Goal: Information Seeking & Learning: Learn about a topic

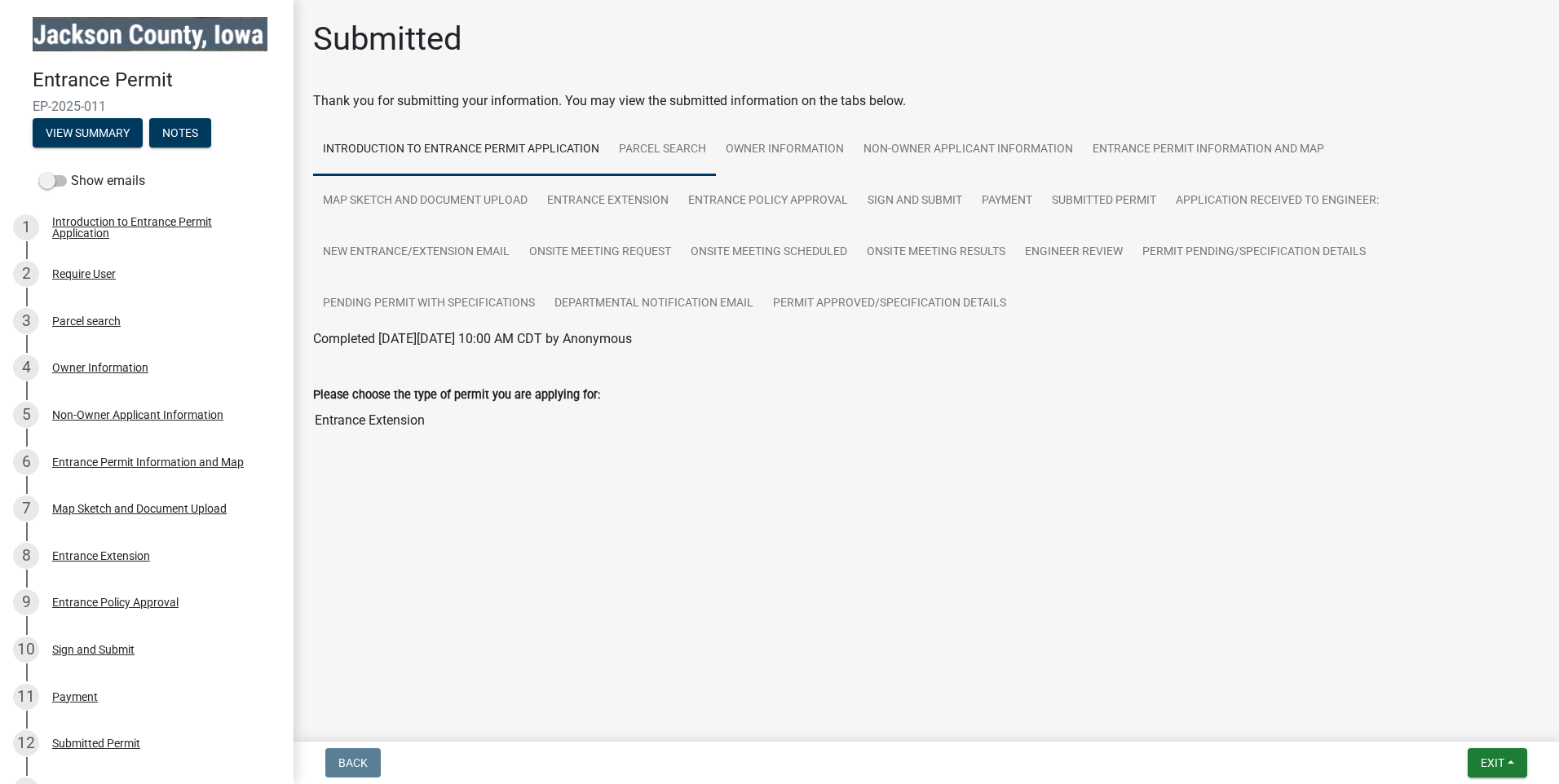
click at [656, 148] on link "Parcel search" at bounding box center [662, 150] width 107 height 52
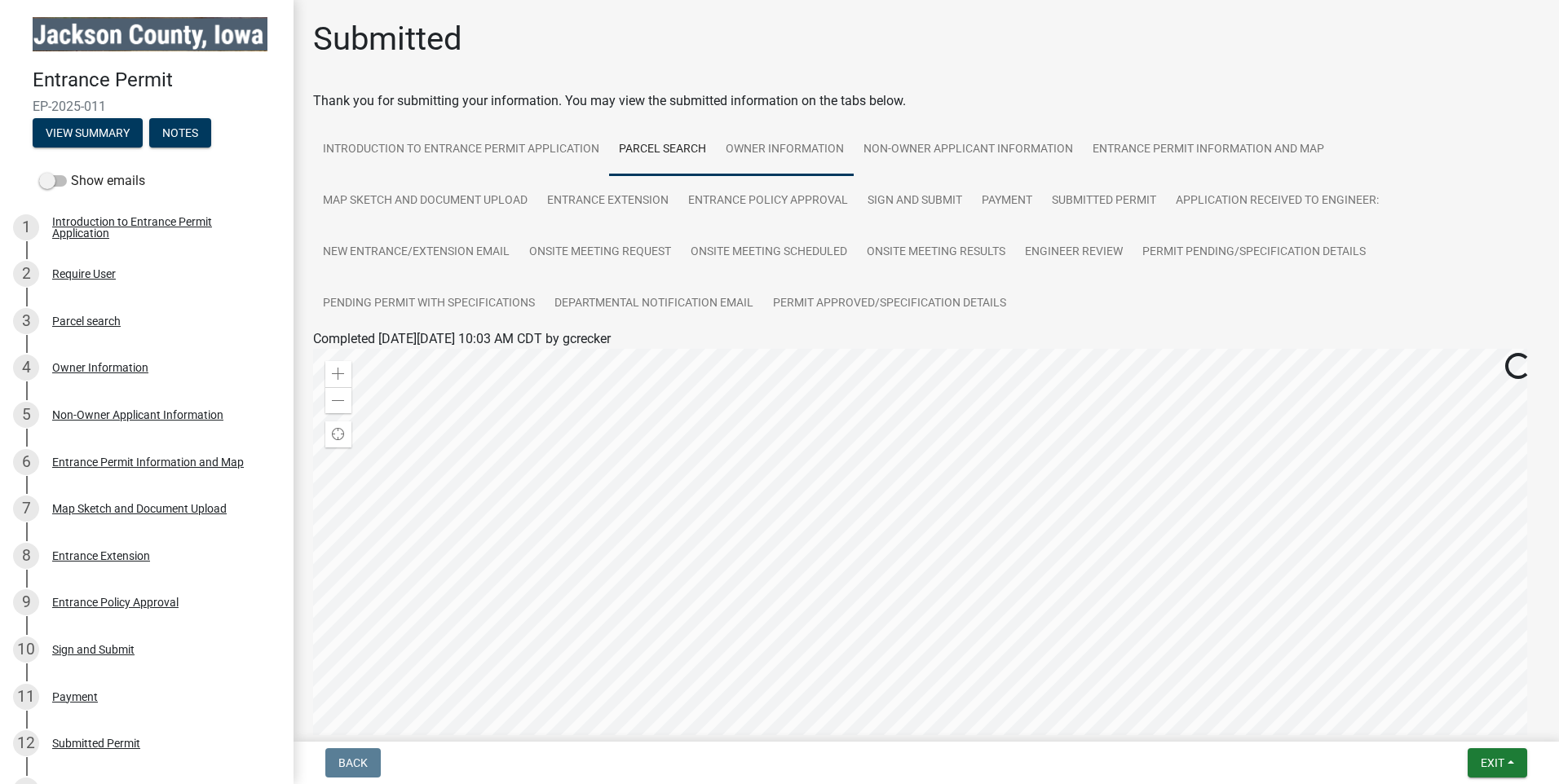
click at [782, 147] on link "Owner Information" at bounding box center [784, 150] width 138 height 52
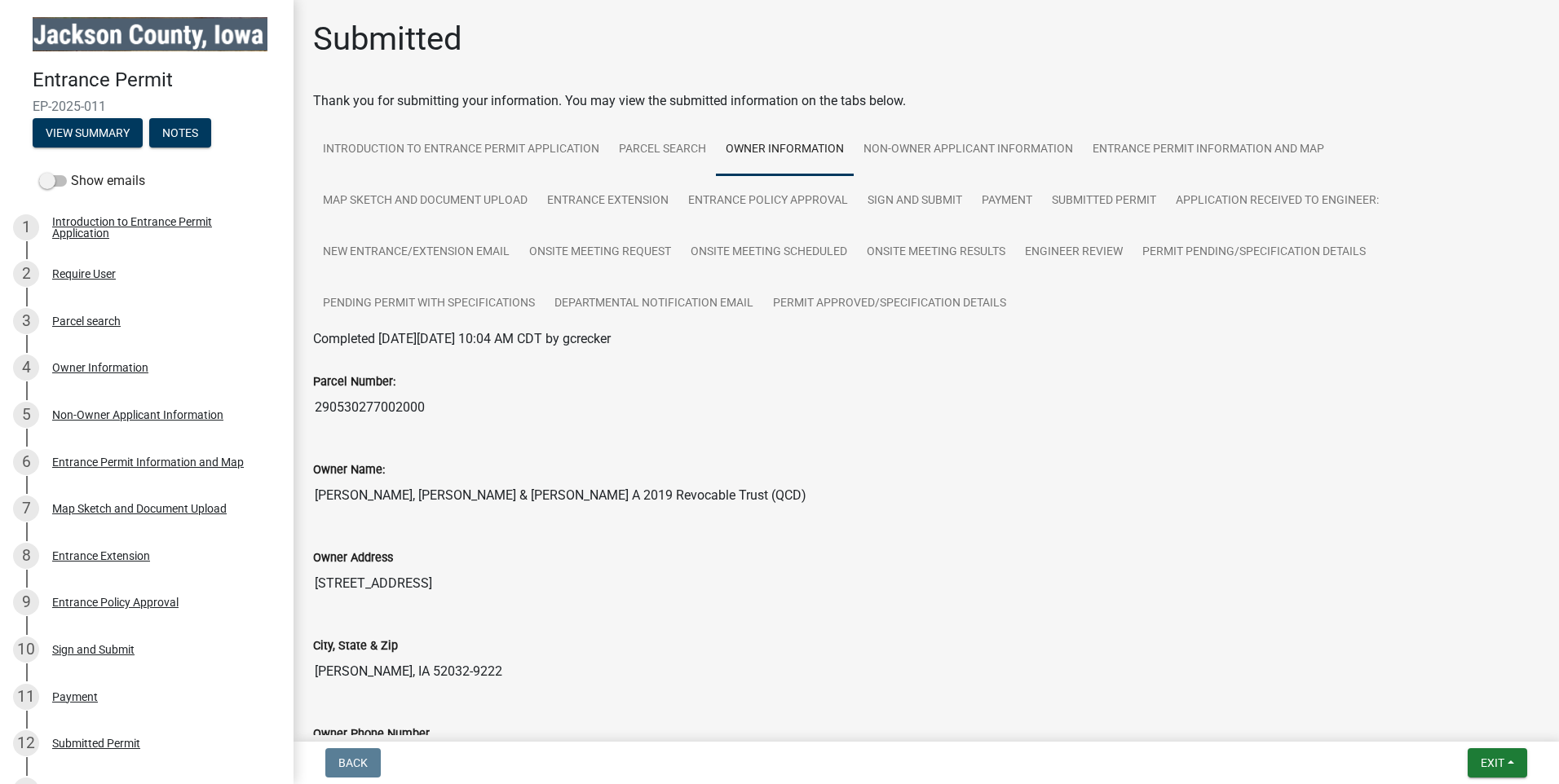
click at [381, 408] on input "290530277002000" at bounding box center [926, 408] width 1226 height 33
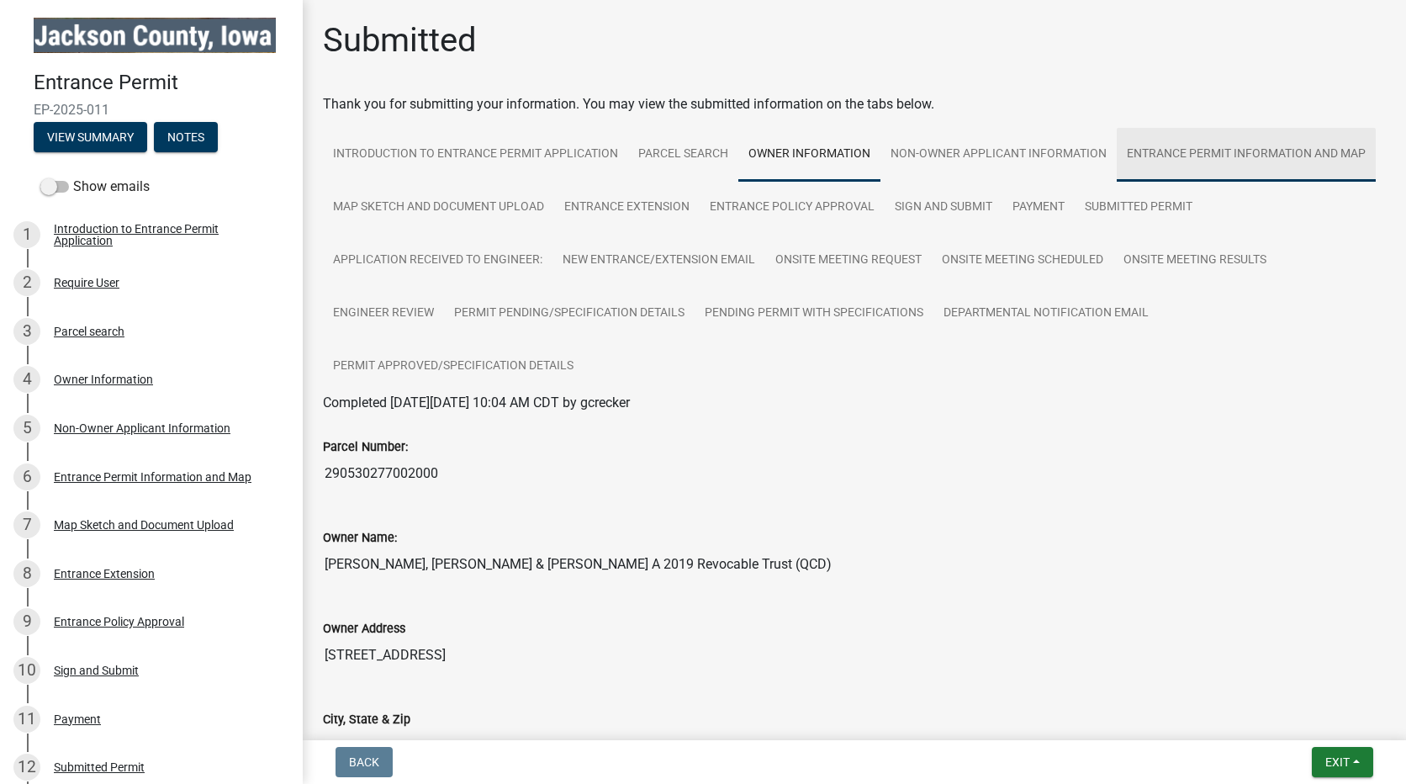
click at [1117, 182] on link "Entrance Permit Information and Map" at bounding box center [1246, 155] width 259 height 54
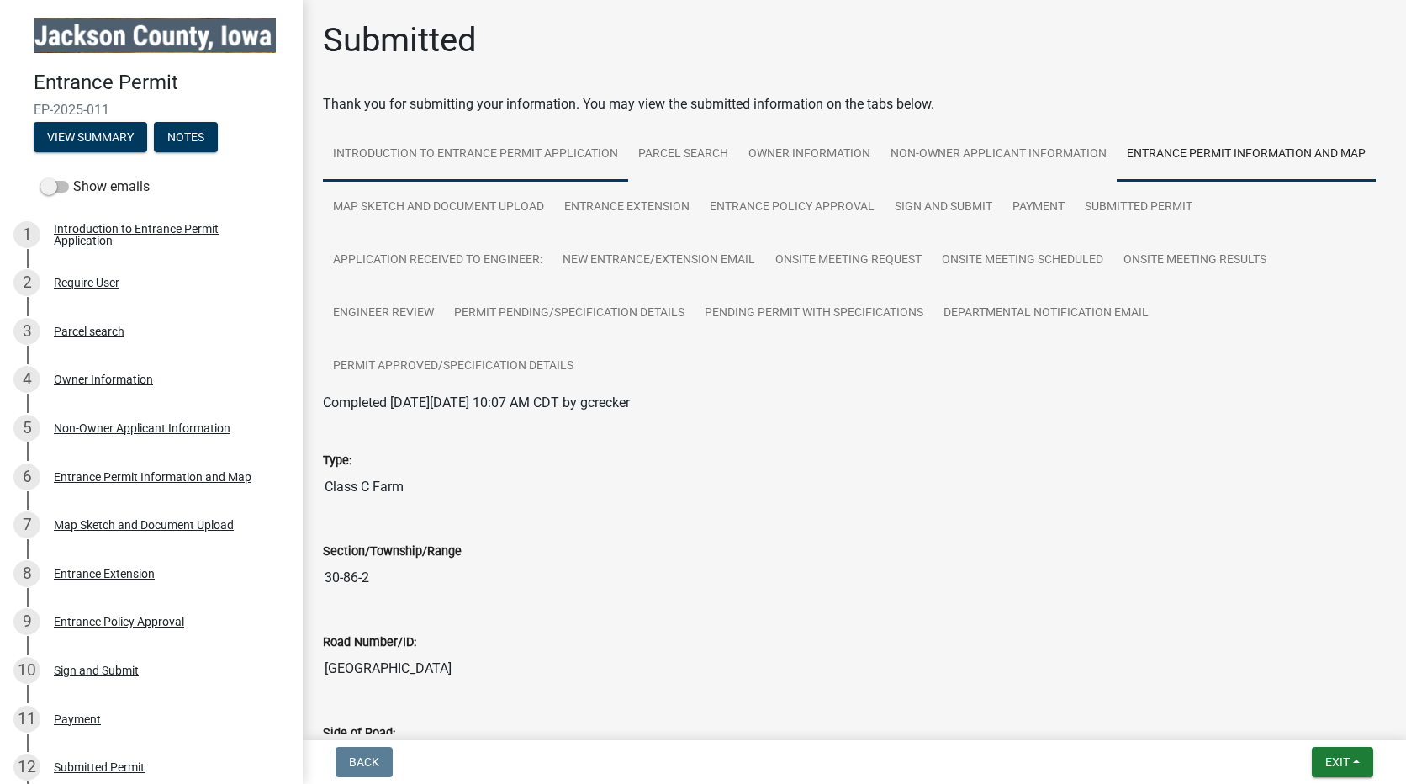
click at [469, 151] on link "Introduction to Entrance Permit Application" at bounding box center [475, 155] width 305 height 54
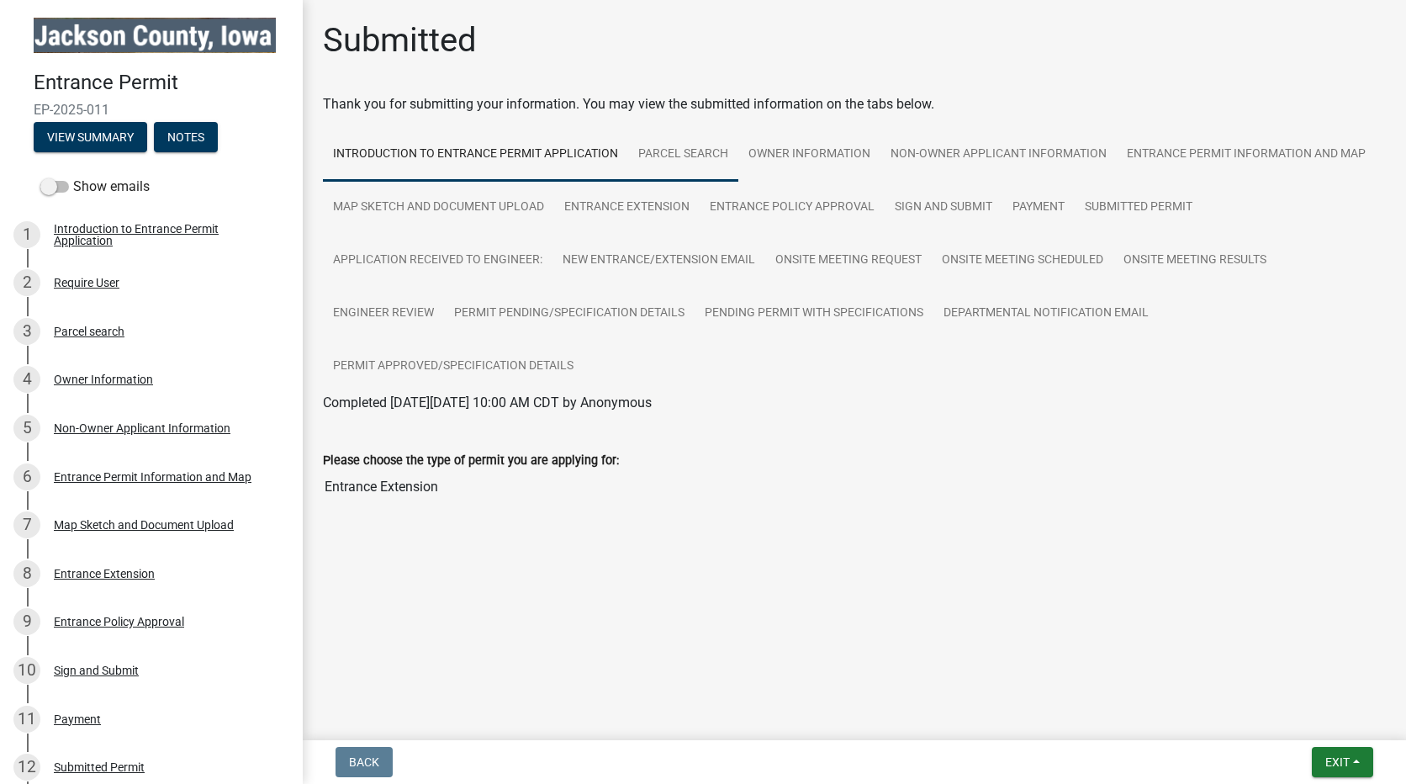
click at [671, 146] on link "Parcel search" at bounding box center [683, 155] width 110 height 54
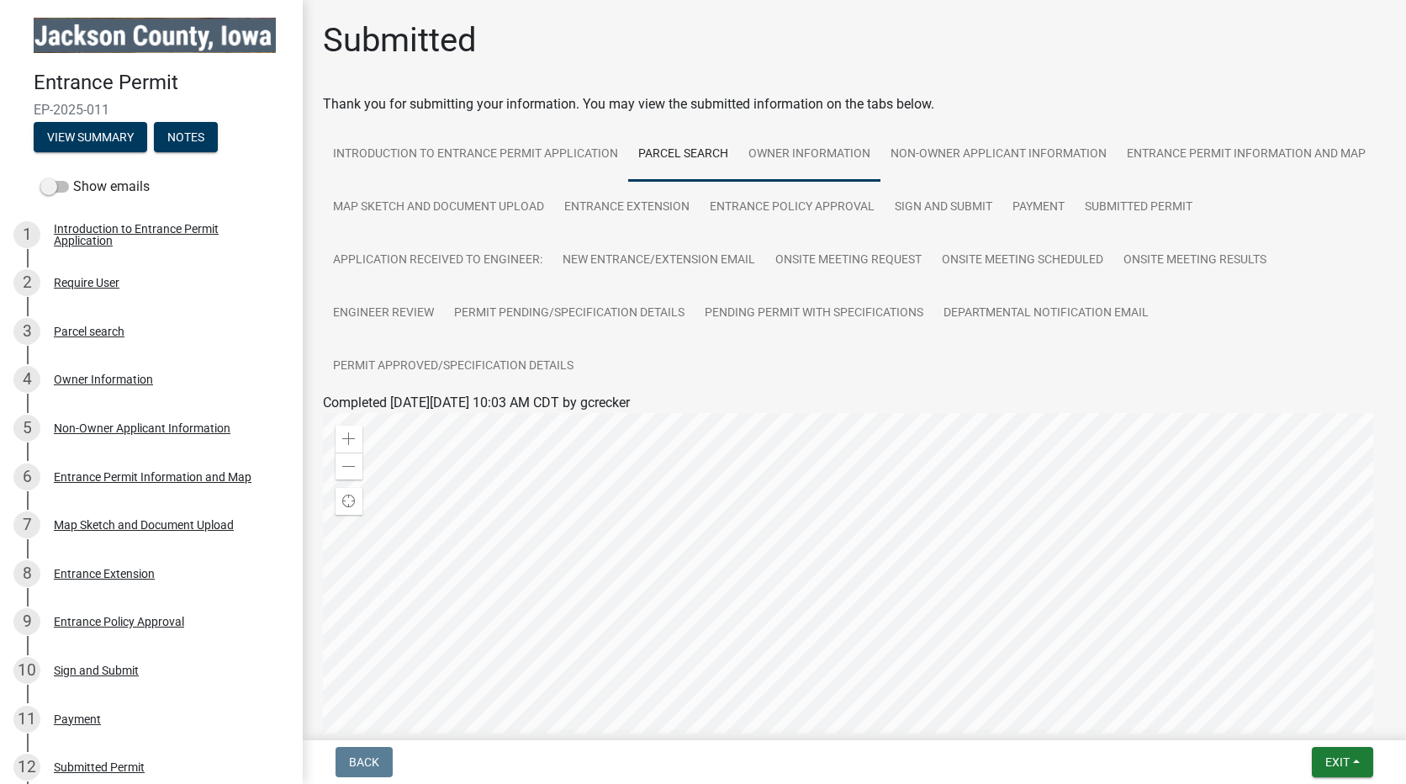
click at [785, 156] on link "Owner Information" at bounding box center [809, 155] width 142 height 54
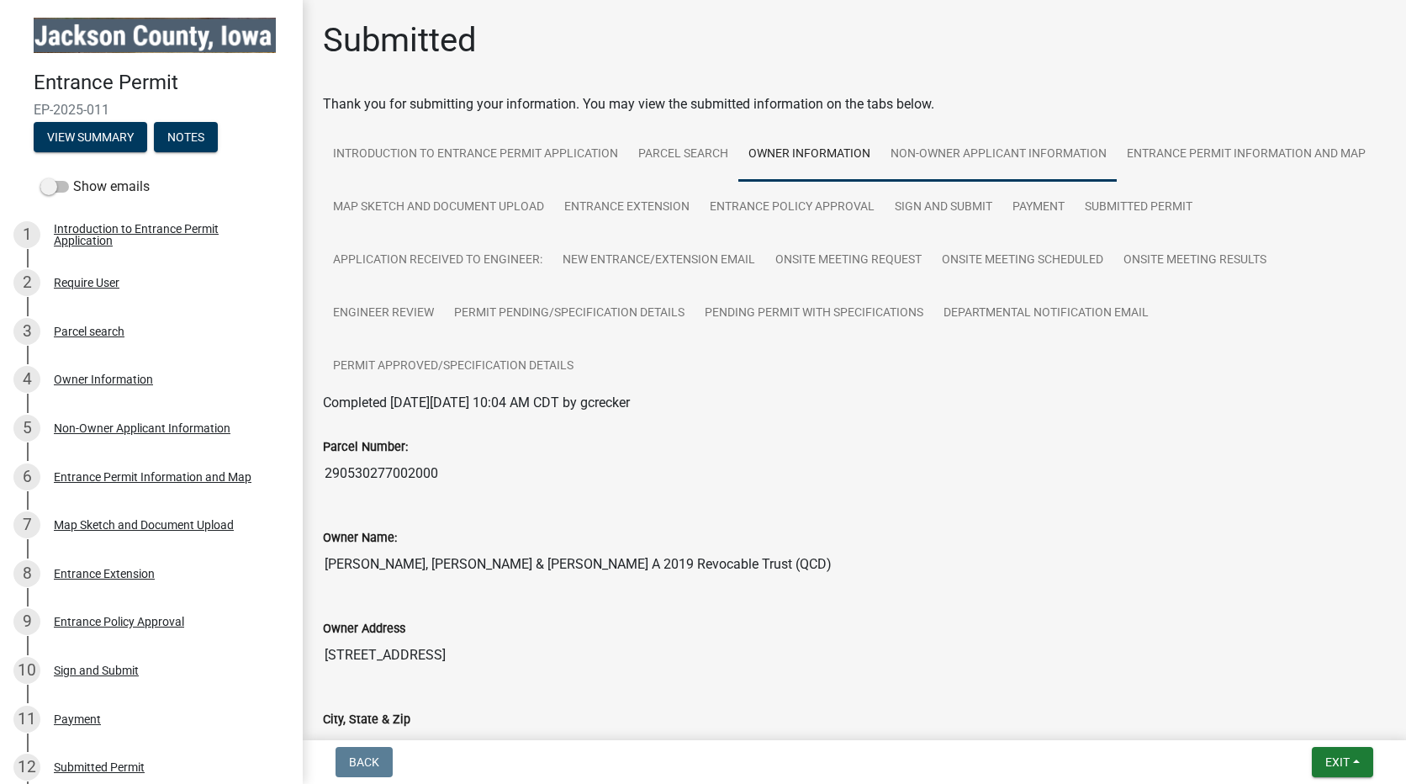
click at [957, 148] on link "Non-Owner Applicant Information" at bounding box center [998, 155] width 236 height 54
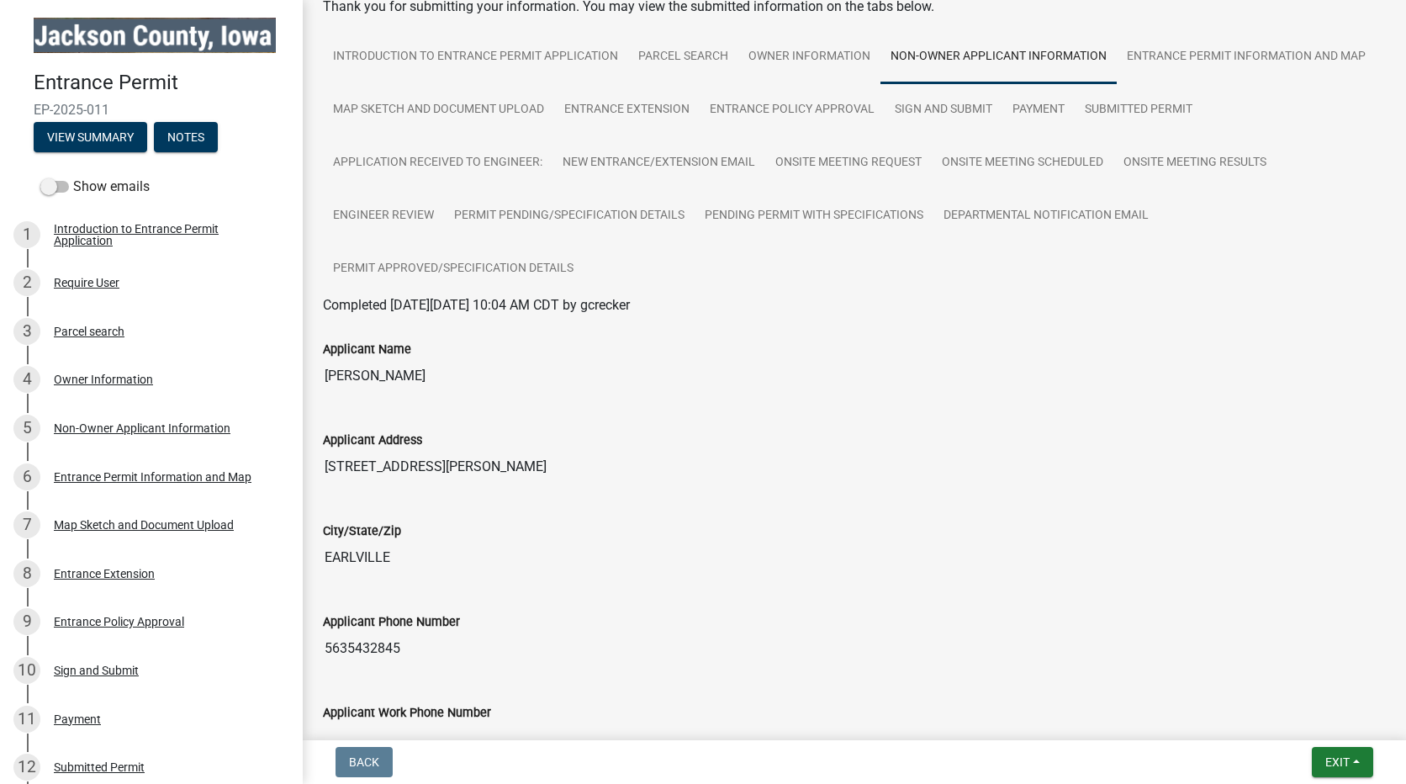
scroll to position [86, 0]
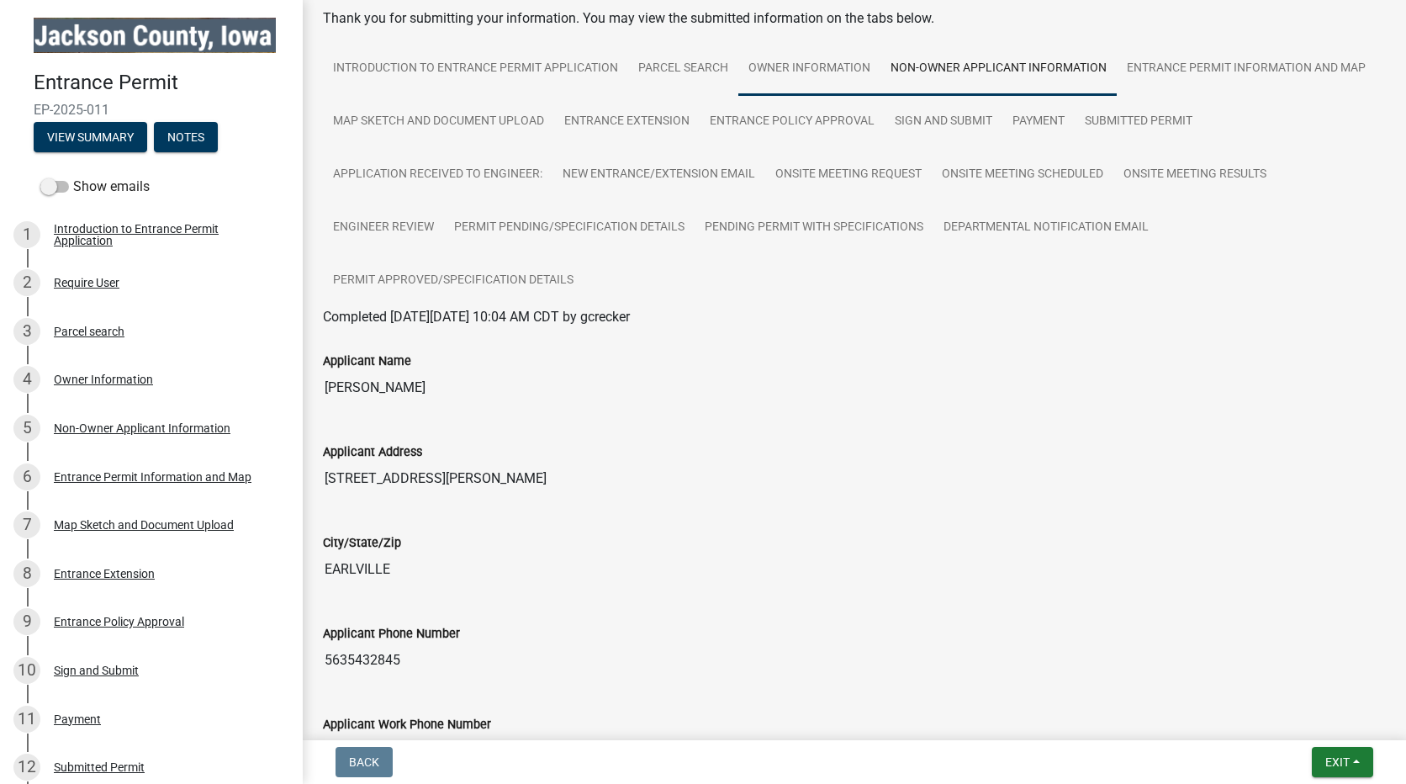
click at [798, 62] on link "Owner Information" at bounding box center [809, 69] width 142 height 54
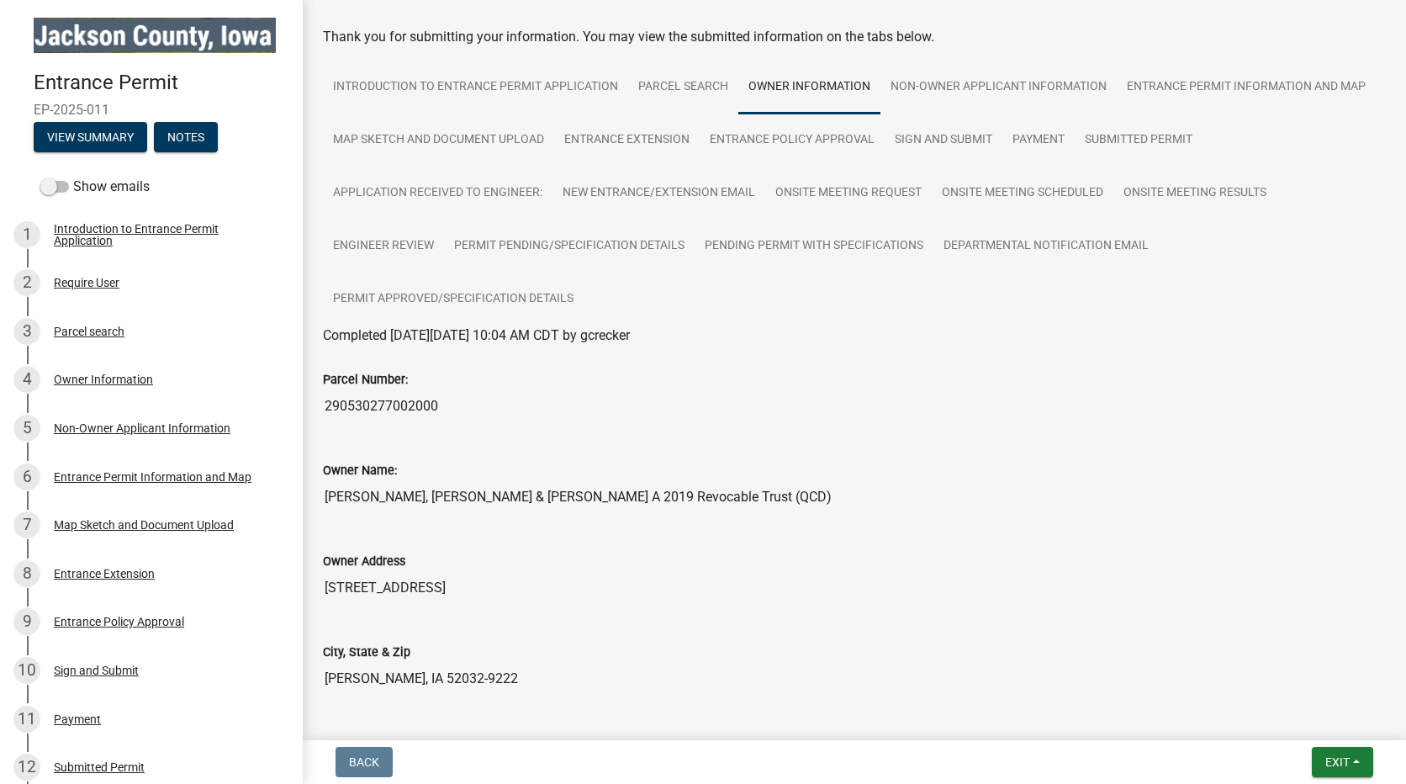
scroll to position [0, 0]
